Goal: Task Accomplishment & Management: Use online tool/utility

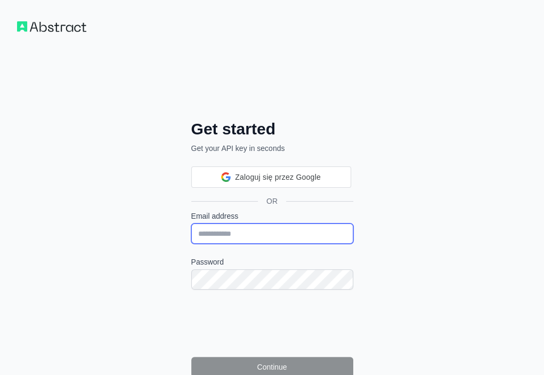
click at [191, 223] on input "Email address" at bounding box center [272, 233] width 162 height 20
paste input "**********"
type input "**********"
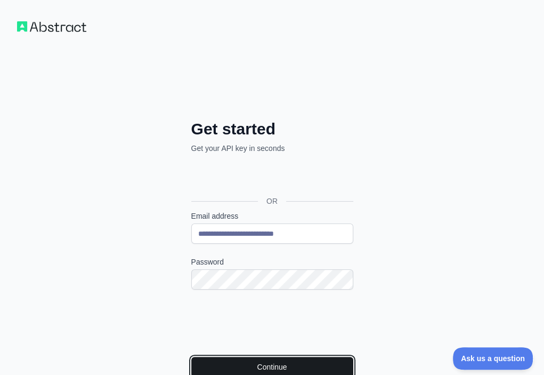
click at [203, 357] on button "Continue" at bounding box center [272, 367] width 162 height 20
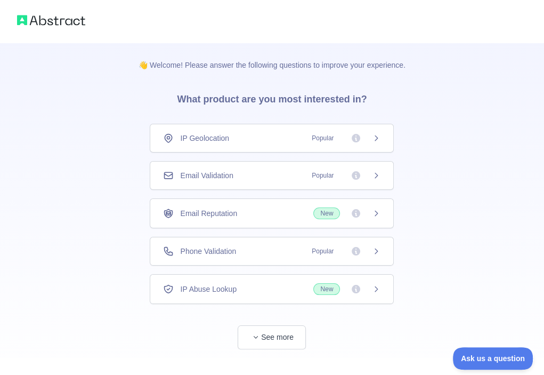
click at [277, 163] on div "Email Validation Popular" at bounding box center [272, 175] width 244 height 29
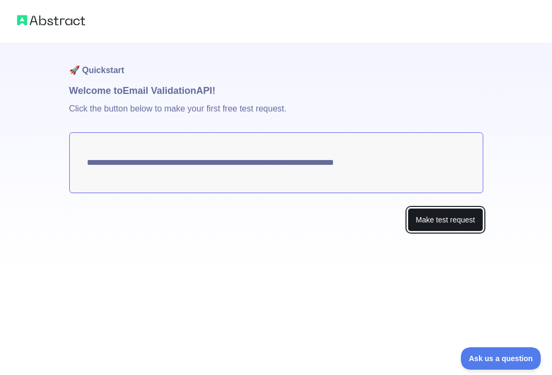
click at [450, 217] on button "Make test request" at bounding box center [445, 220] width 75 height 24
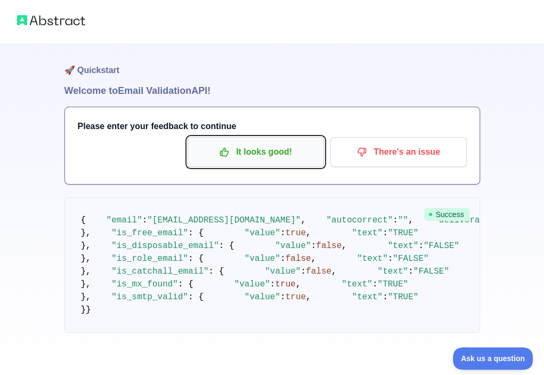
click at [281, 159] on p "It looks good!" at bounding box center [256, 152] width 121 height 18
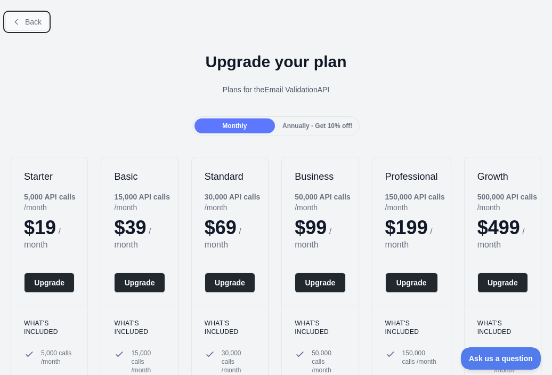
click at [25, 23] on span "Back" at bounding box center [33, 22] width 17 height 9
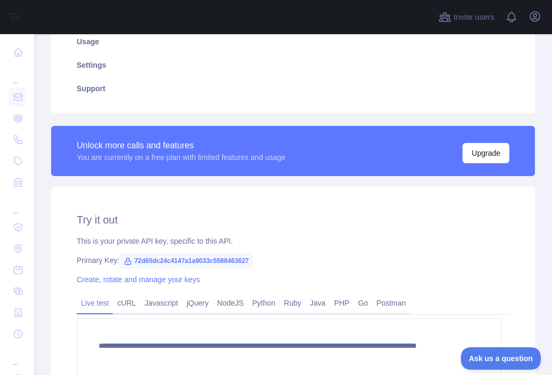
scroll to position [320, 0]
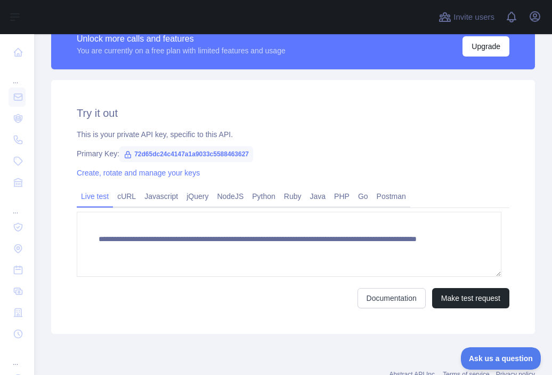
click at [196, 161] on span "72d65dc24c4147a1a9033c5588463627" at bounding box center [186, 154] width 134 height 16
copy span "72d65dc24c4147a1a9033c5588463627"
